Goal: Find specific page/section: Find specific page/section

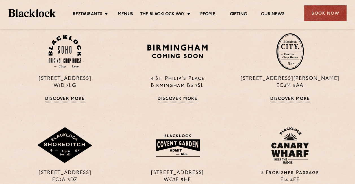
scroll to position [377, 0]
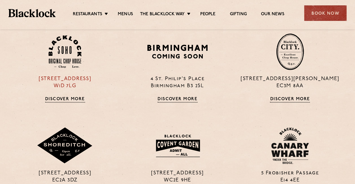
click at [73, 60] on img at bounding box center [65, 51] width 33 height 33
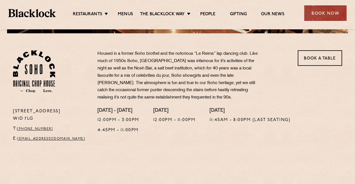
scroll to position [170, 0]
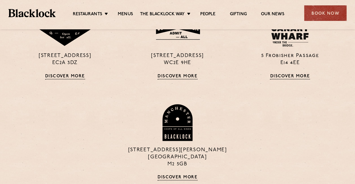
scroll to position [466, 0]
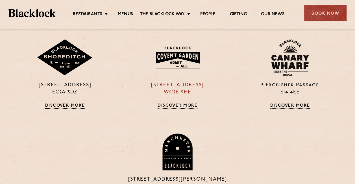
click at [178, 57] on img at bounding box center [177, 57] width 55 height 29
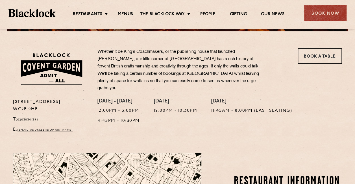
scroll to position [172, 0]
